Goal: Browse casually: Explore the website without a specific task or goal

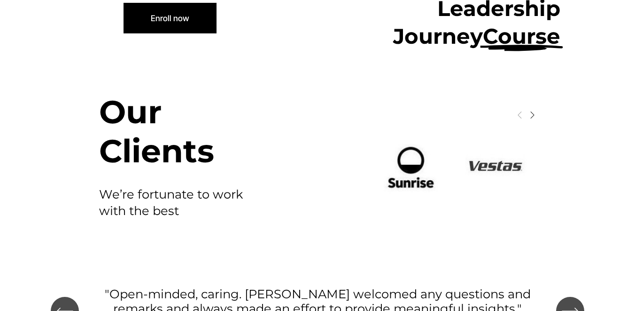
scroll to position [780, 0]
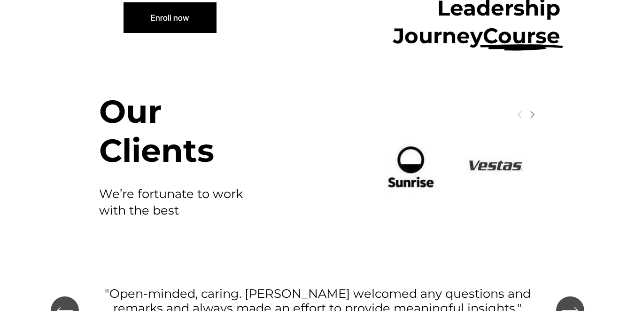
click at [531, 110] on span "Next" at bounding box center [533, 114] width 8 height 8
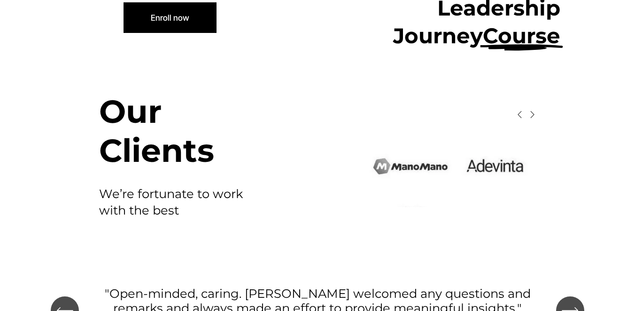
click at [531, 110] on span "Next" at bounding box center [533, 114] width 8 height 8
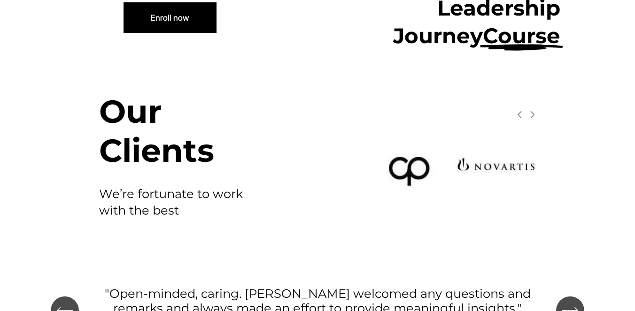
click at [531, 110] on span "Next" at bounding box center [533, 114] width 8 height 8
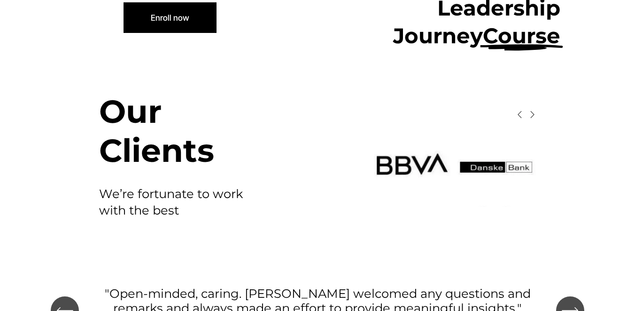
click at [531, 110] on span "Next" at bounding box center [533, 114] width 8 height 8
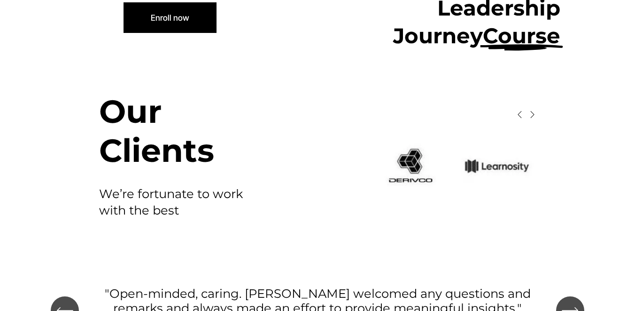
click at [531, 110] on span "Next" at bounding box center [533, 114] width 8 height 8
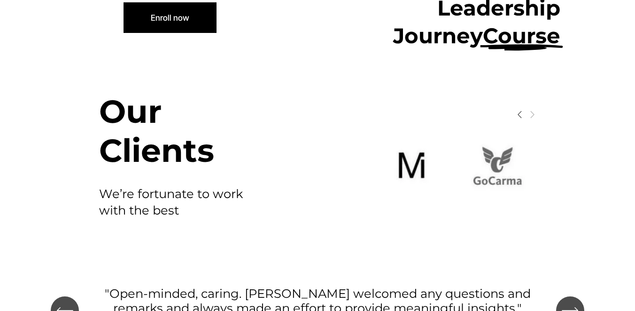
click at [531, 110] on span "Next" at bounding box center [533, 114] width 8 height 8
click at [520, 110] on span "Previous" at bounding box center [521, 114] width 8 height 8
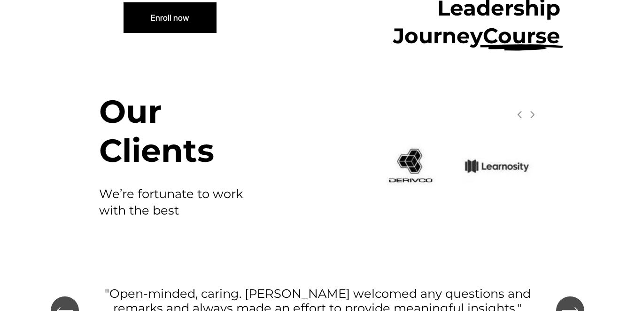
click at [520, 110] on span "Previous" at bounding box center [521, 114] width 8 height 8
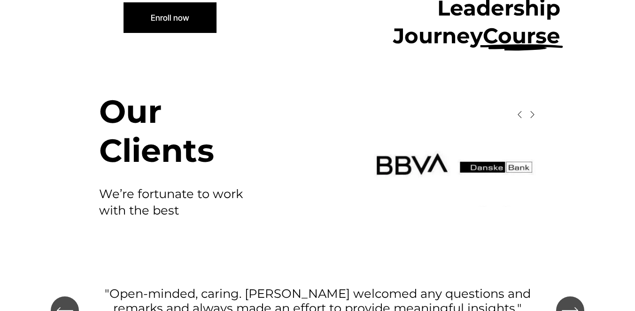
click at [520, 110] on span "Previous" at bounding box center [521, 114] width 8 height 8
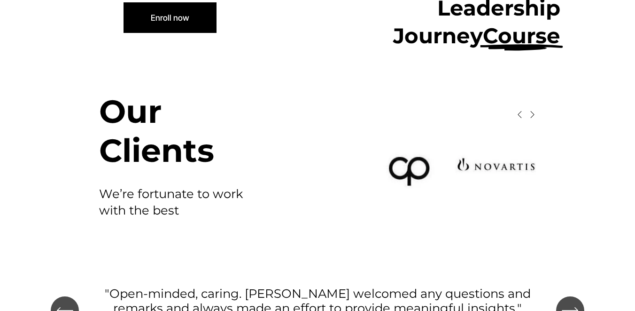
click at [520, 110] on span "Previous" at bounding box center [521, 114] width 8 height 8
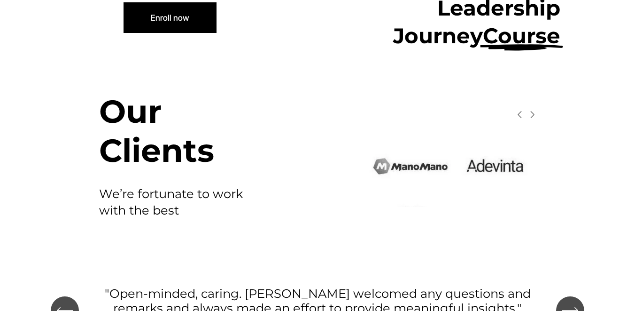
click at [520, 110] on span "Previous" at bounding box center [521, 114] width 8 height 8
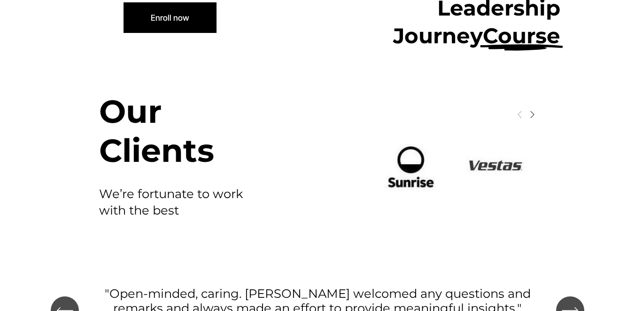
click at [535, 110] on span "Next" at bounding box center [533, 114] width 8 height 8
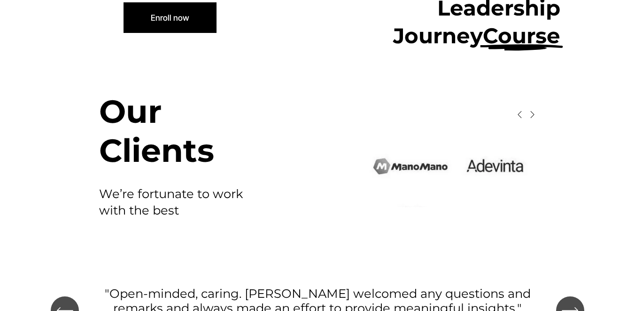
click at [535, 110] on span "Next" at bounding box center [533, 114] width 8 height 8
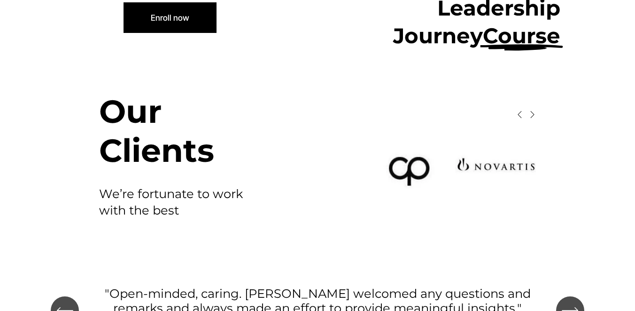
click at [518, 110] on span "Previous" at bounding box center [521, 114] width 8 height 8
